Goal: Communication & Community: Answer question/provide support

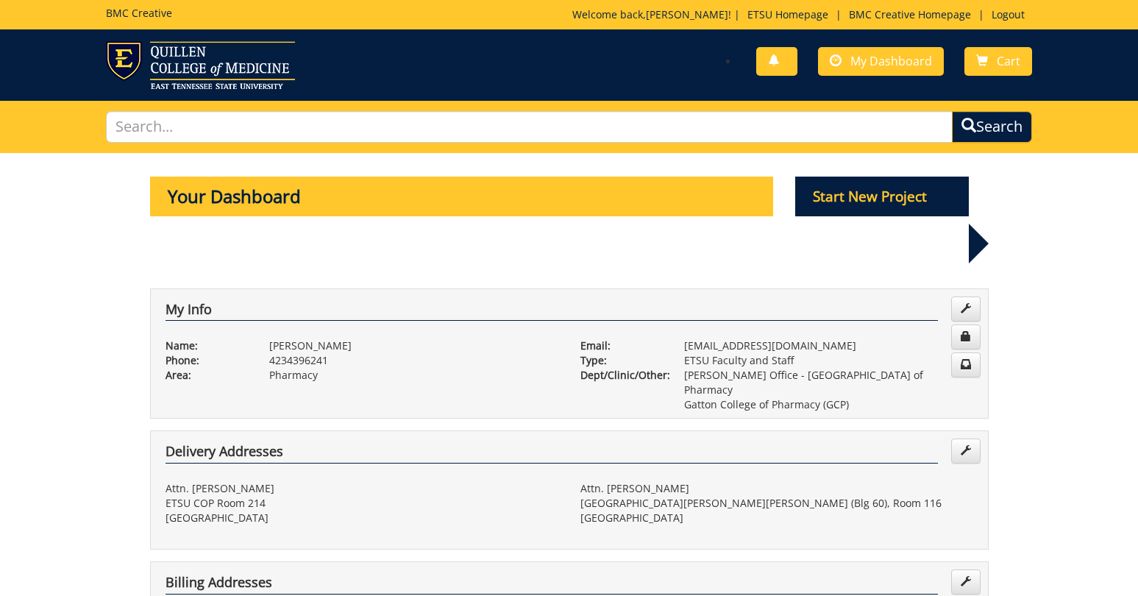
scroll to position [798, 0]
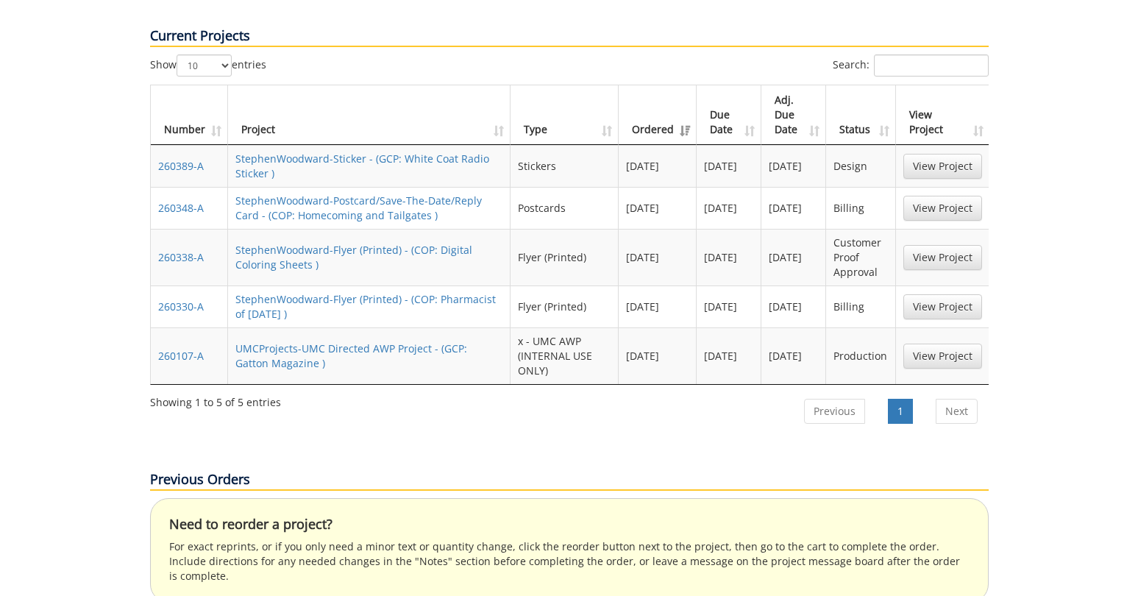
click at [380, 145] on td "StephenWoodward-Sticker - (GCP: White Coat Radio Sticker )" at bounding box center [369, 166] width 283 height 42
click at [380, 152] on link "StephenWoodward-Sticker - (GCP: White Coat Radio Sticker )" at bounding box center [362, 166] width 254 height 29
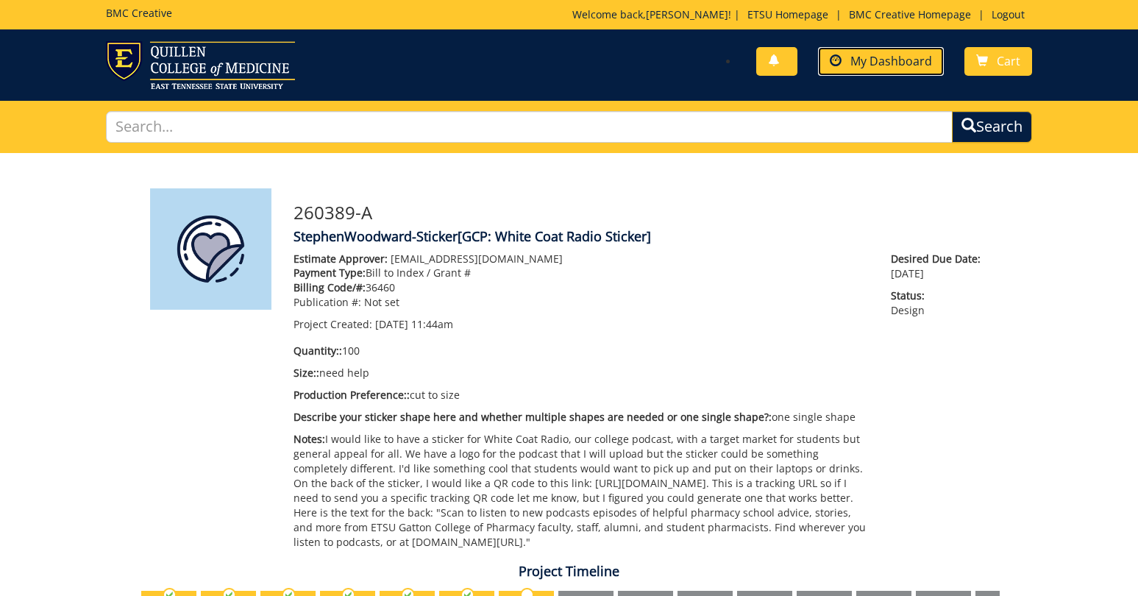
click at [858, 57] on span "My Dashboard" at bounding box center [891, 61] width 82 height 16
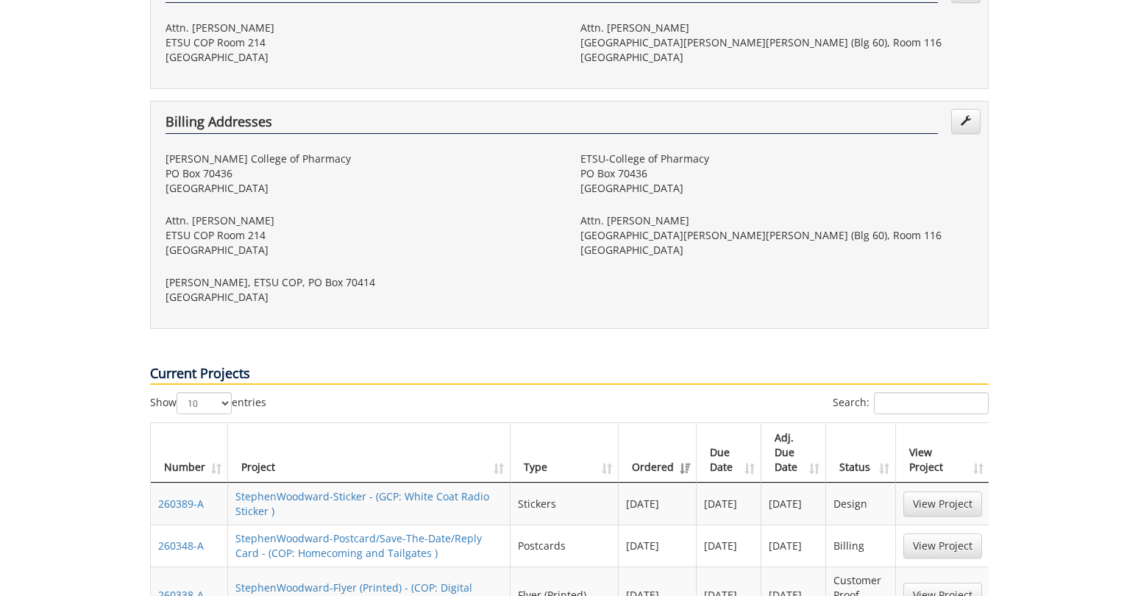
scroll to position [585, 0]
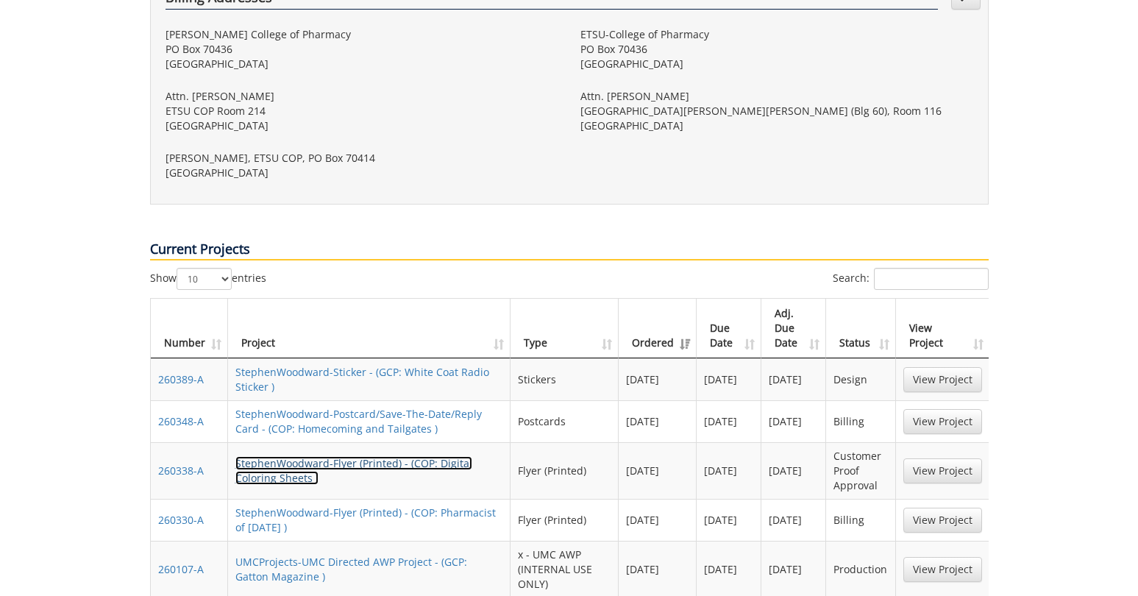
click at [389, 456] on link "StephenWoodward-Flyer (Printed) - (COP: Digital Coloring Sheets )" at bounding box center [353, 470] width 237 height 29
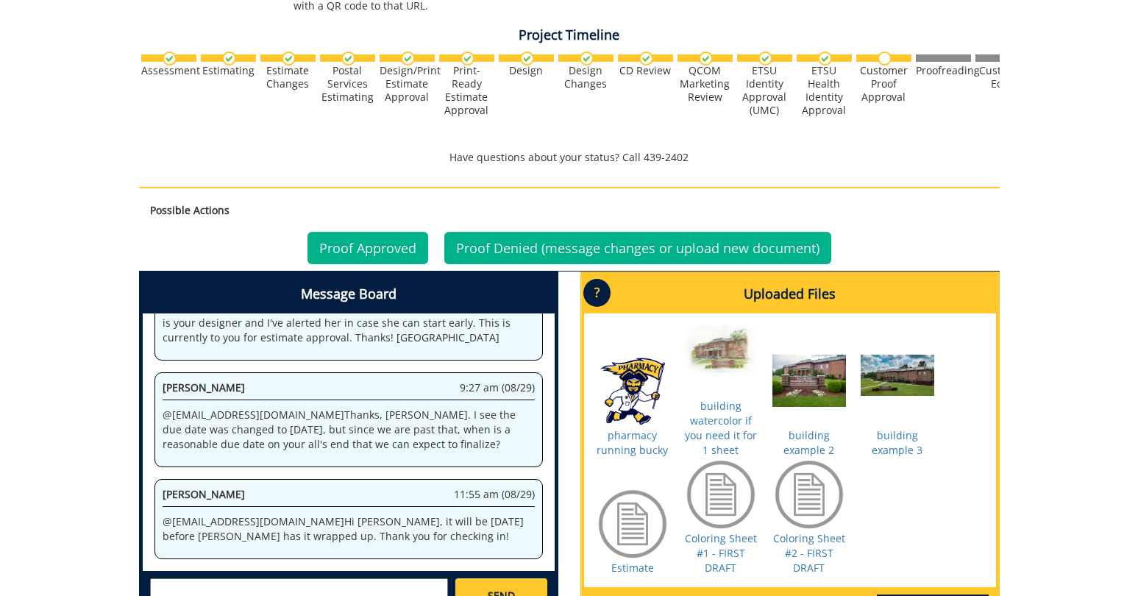
scroll to position [598, 0]
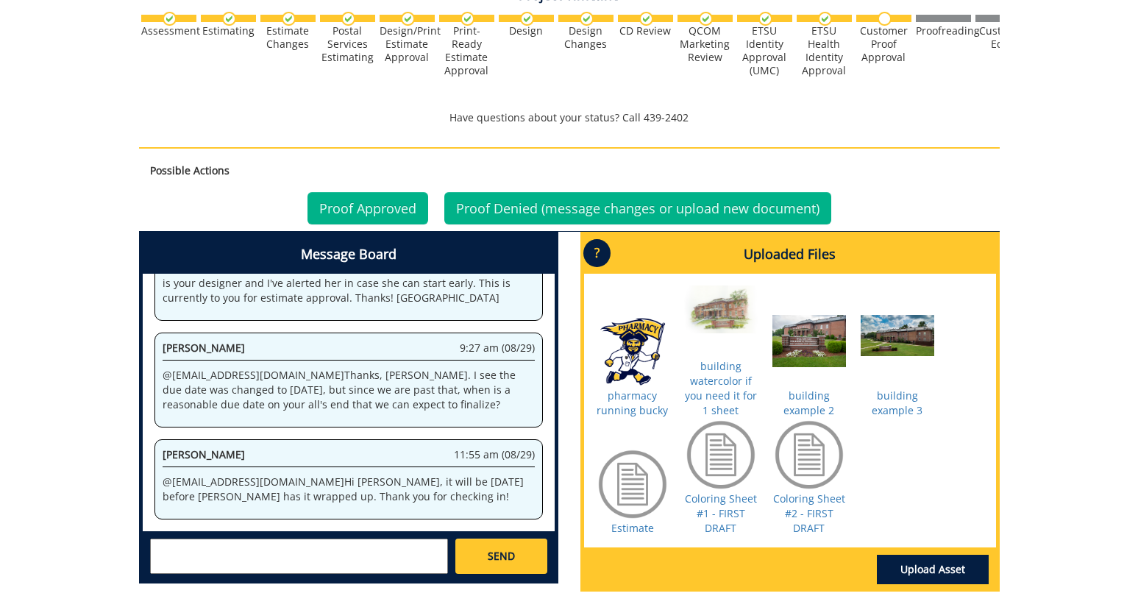
click at [431, 547] on textarea at bounding box center [299, 555] width 298 height 35
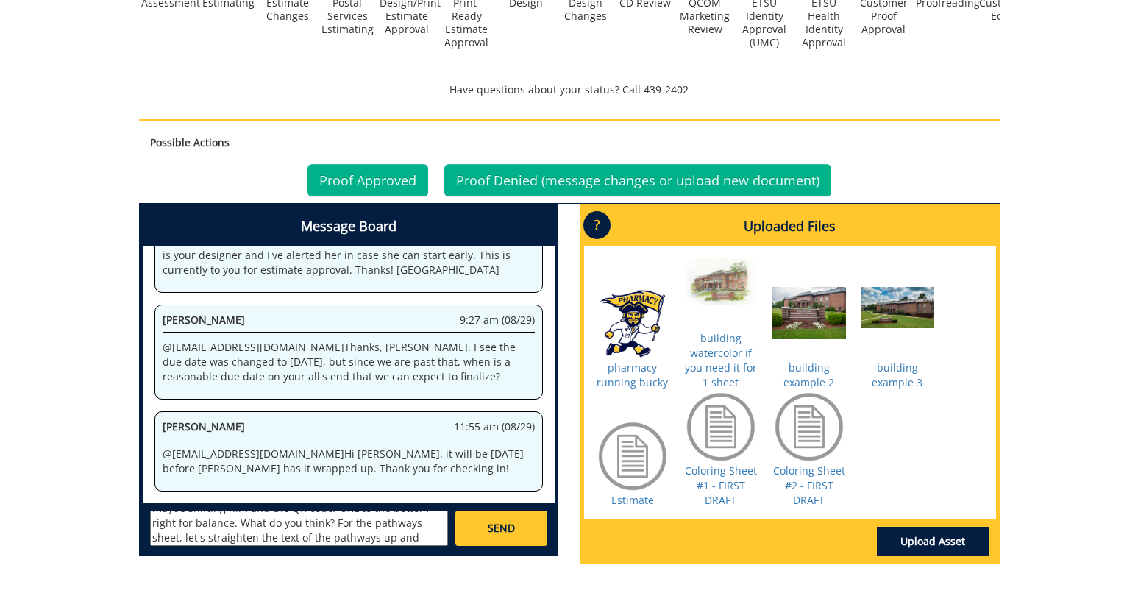
scroll to position [85, 0]
type textarea "@[EMAIL_ADDRESS][DOMAIN_NAME] Hi [PERSON_NAME], Great first draft. Let's use th…"
click at [521, 510] on link "SEND" at bounding box center [500, 527] width 91 height 35
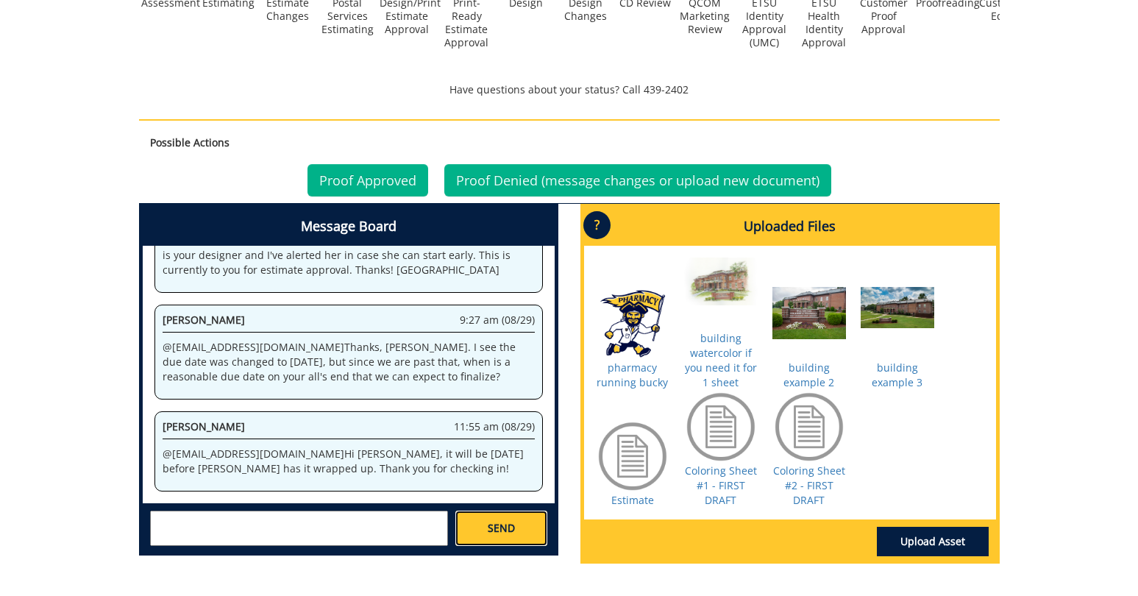
scroll to position [0, 0]
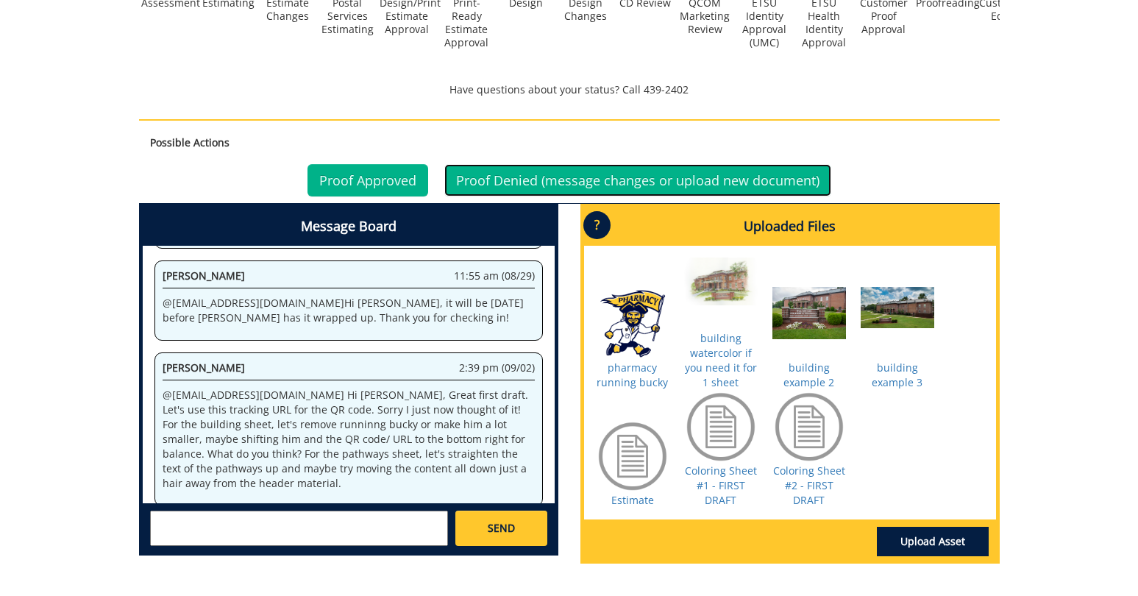
click at [502, 164] on link "Proof Denied (message changes or upload new document)" at bounding box center [637, 180] width 387 height 32
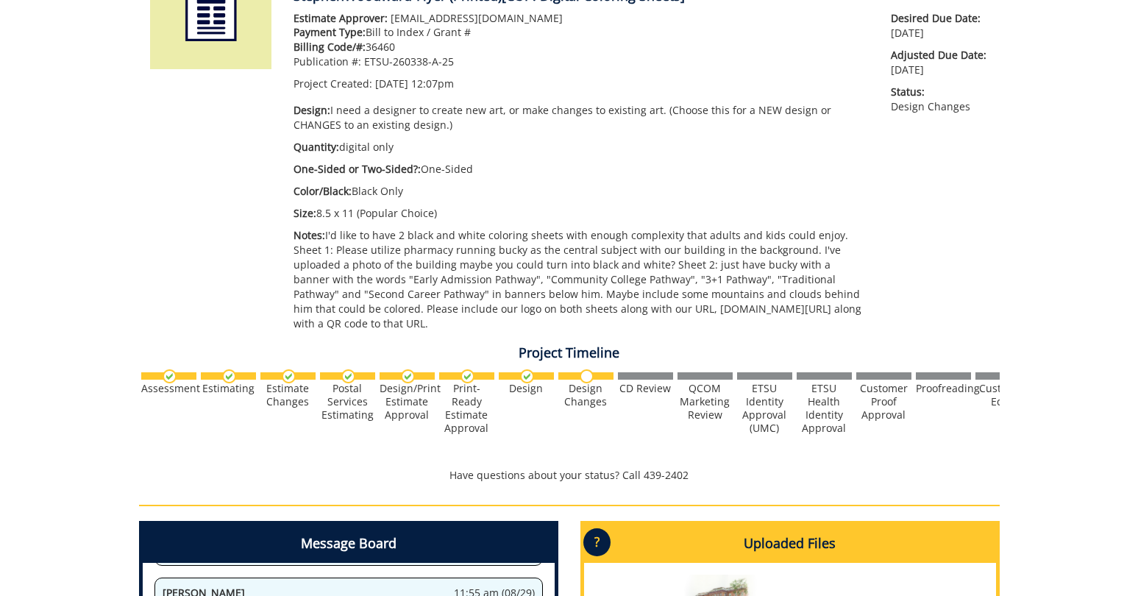
scroll to position [658, 0]
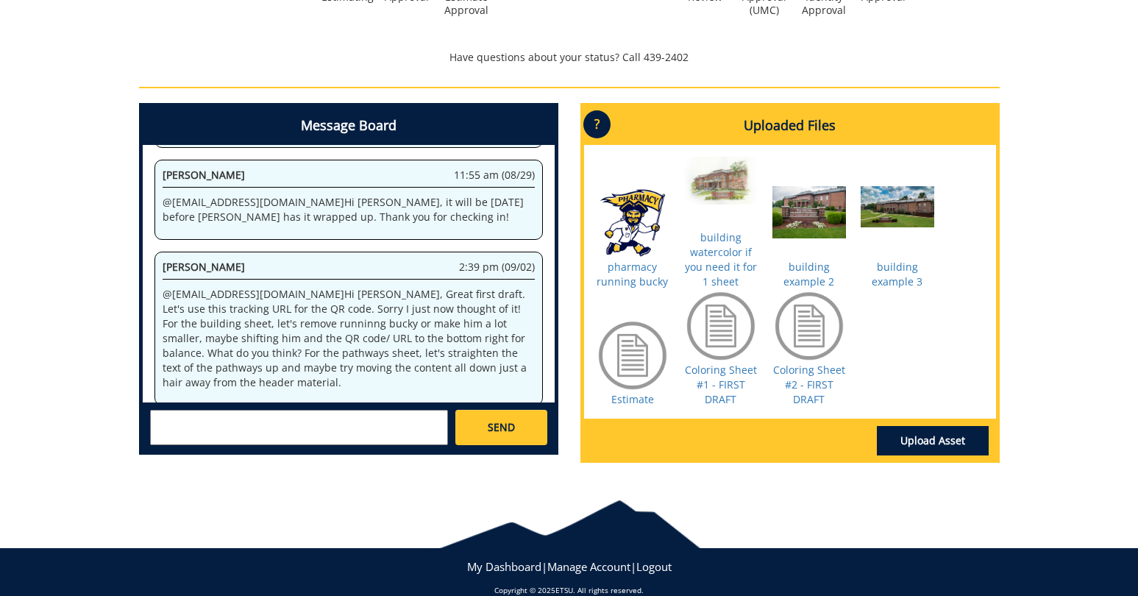
click at [277, 410] on textarea at bounding box center [299, 427] width 298 height 35
click at [275, 410] on textarea "@[EMAIL_ADDRESS][DOMAIN_NAME] sorry I meant [PERSON_NAME]" at bounding box center [299, 427] width 298 height 35
type textarea "@[EMAIL_ADDRESS][DOMAIN_NAME] sorry, I meant [PERSON_NAME]"
click at [507, 420] on span "SEND" at bounding box center [501, 427] width 27 height 15
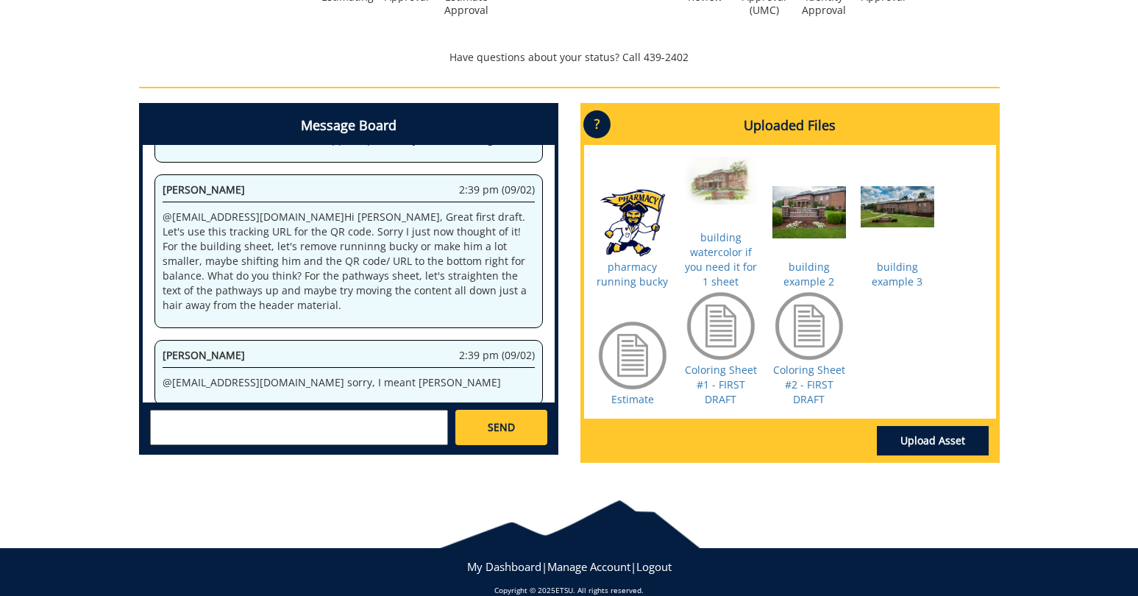
click at [230, 433] on div "[PERSON_NAME] [EMAIL_ADDRESS][DOMAIN_NAME] [PERSON_NAME] [EMAIL_ADDRESS][DOMAIN…" at bounding box center [349, 426] width 412 height 49
click at [232, 419] on textarea at bounding box center [299, 427] width 298 height 35
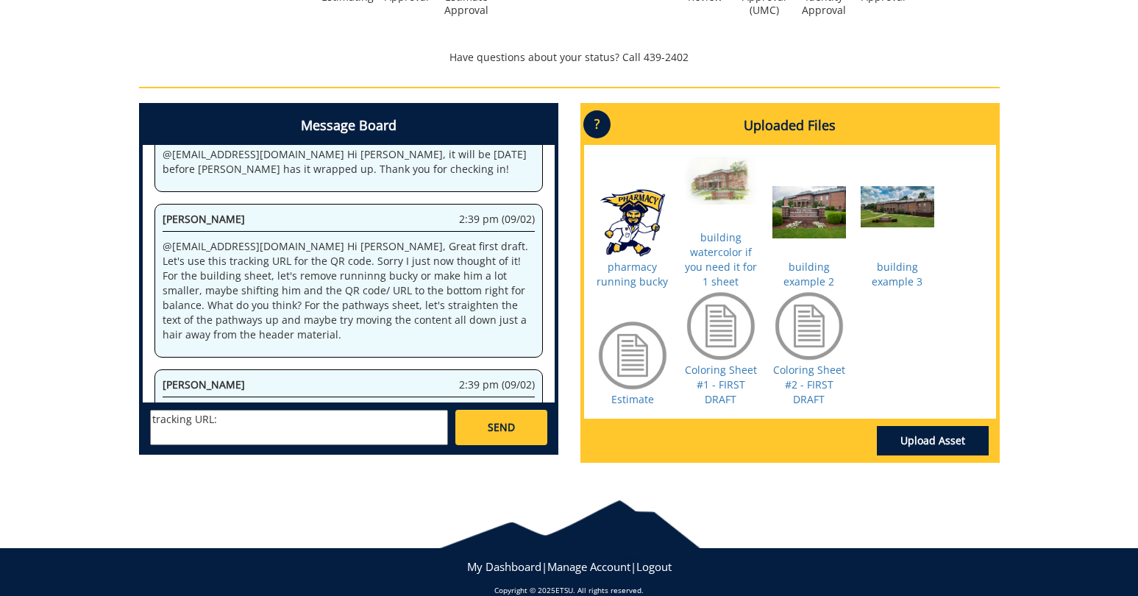
paste textarea "[URL][DOMAIN_NAME]"
type textarea "tracking URL: [URL][DOMAIN_NAME]"
click at [483, 424] on link "SEND" at bounding box center [500, 427] width 91 height 35
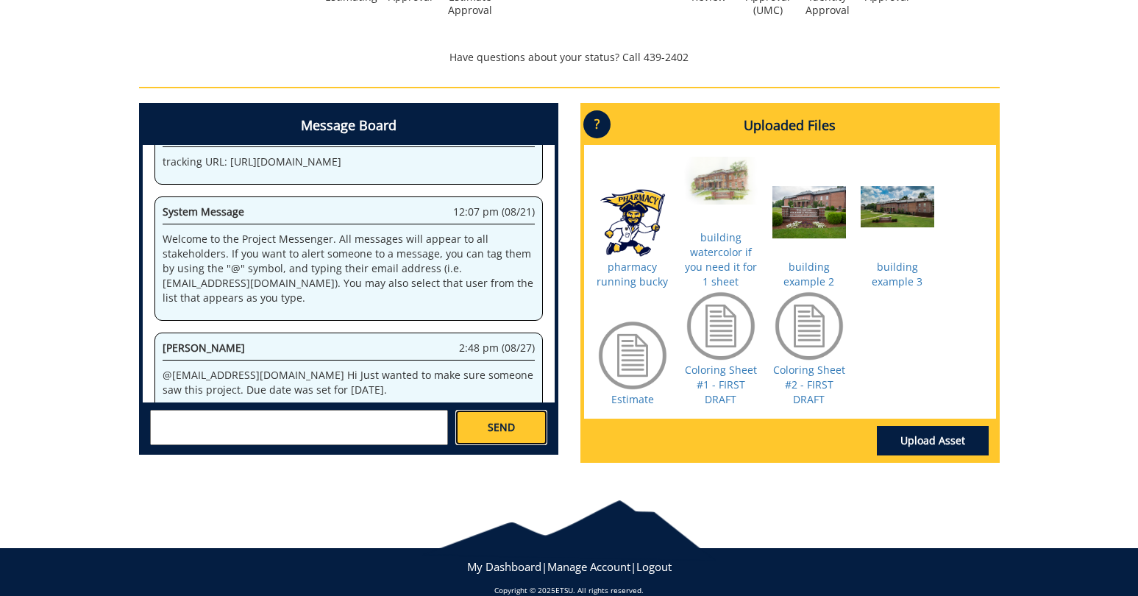
scroll to position [816247, 0]
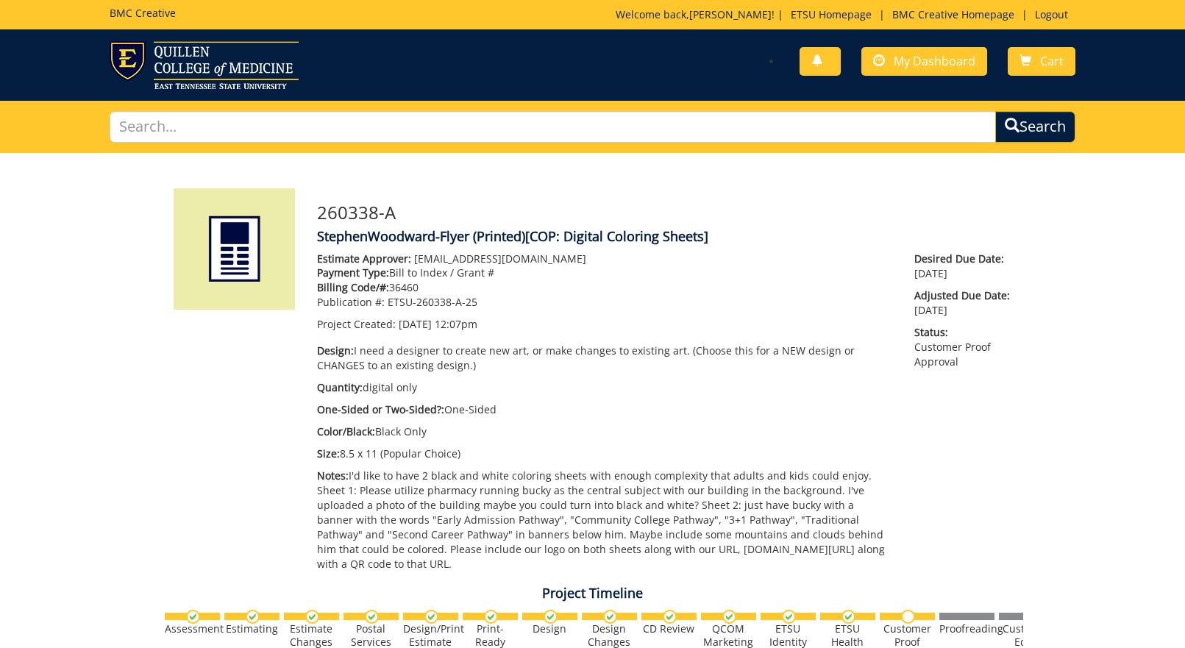
scroll to position [672, 0]
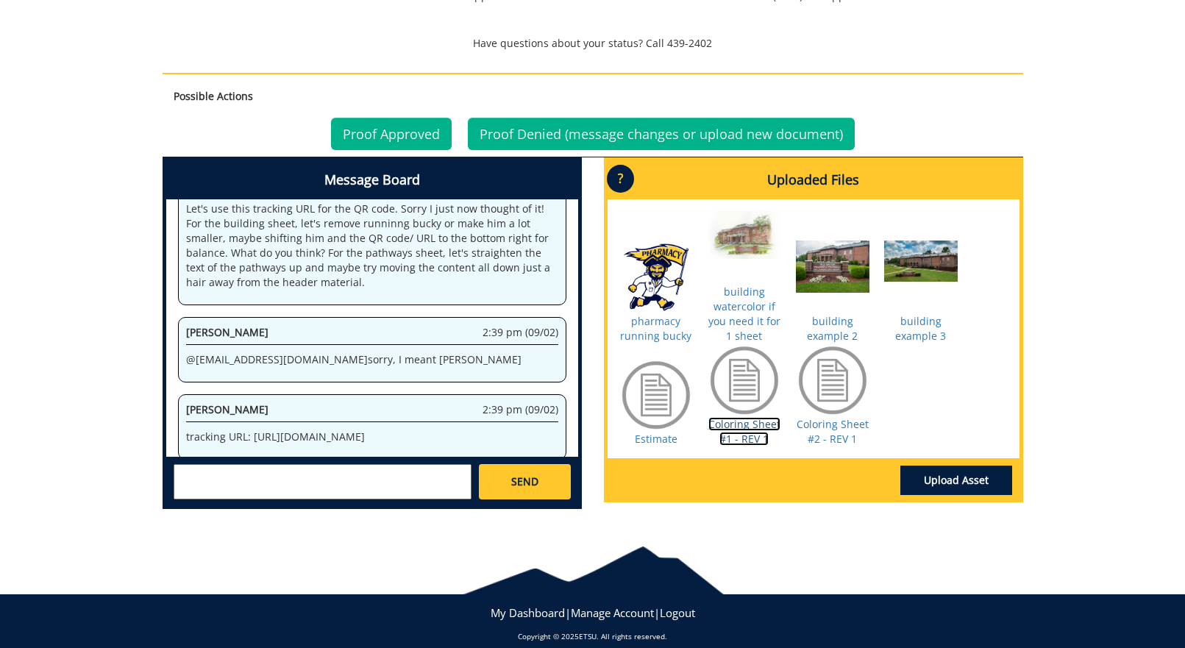
click at [761, 417] on link "Coloring Sheet #1 - REV 1" at bounding box center [744, 431] width 72 height 29
click at [839, 424] on link "Coloring Sheet #2 - REV 1" at bounding box center [833, 431] width 72 height 29
